Goal: Task Accomplishment & Management: Manage account settings

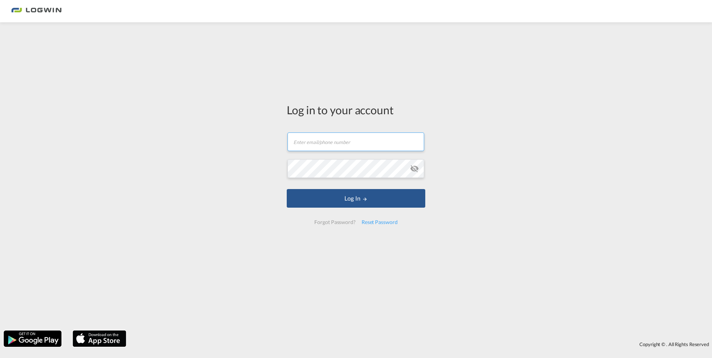
click at [312, 148] on input "text" at bounding box center [356, 142] width 137 height 19
paste input "[URL][DOMAIN_NAME]"
type input "[URL][DOMAIN_NAME]"
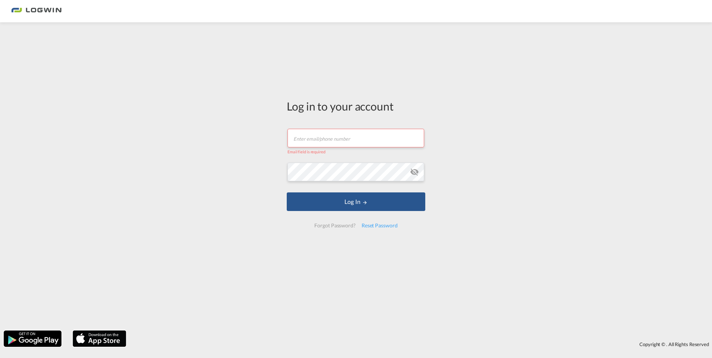
click at [293, 135] on input "text" at bounding box center [356, 138] width 137 height 19
paste input "[PERSON_NAME][EMAIL_ADDRESS][PERSON_NAME][DOMAIN_NAME]"
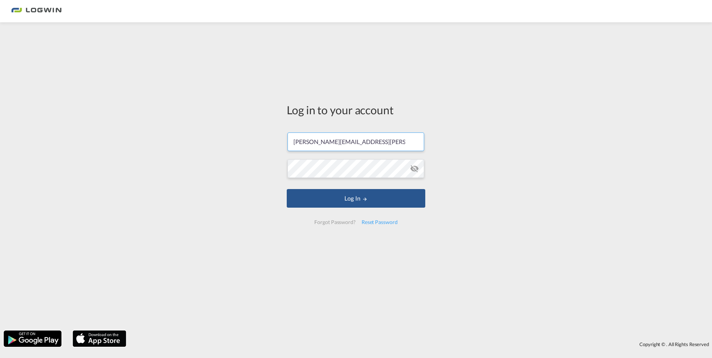
type input "[PERSON_NAME][EMAIL_ADDRESS][PERSON_NAME][DOMAIN_NAME]"
click at [341, 198] on button "Log In" at bounding box center [356, 198] width 139 height 19
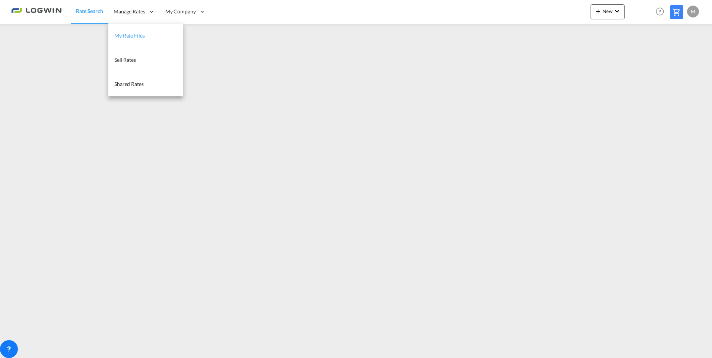
click at [131, 42] on link "My Rate Files" at bounding box center [145, 36] width 74 height 24
